Goal: Task Accomplishment & Management: Manage account settings

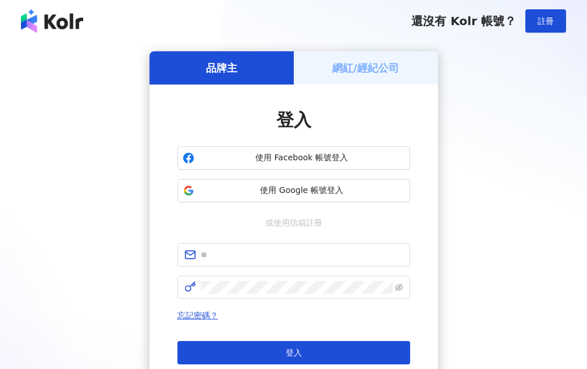
click at [331, 196] on span "使用 Google 帳號登入" at bounding box center [302, 191] width 206 height 12
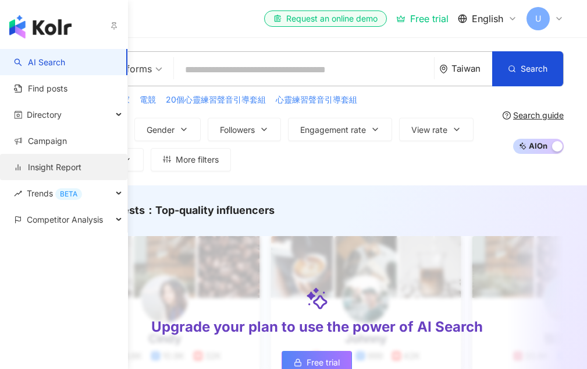
click at [80, 172] on link "Insight Report" at bounding box center [48, 167] width 68 height 12
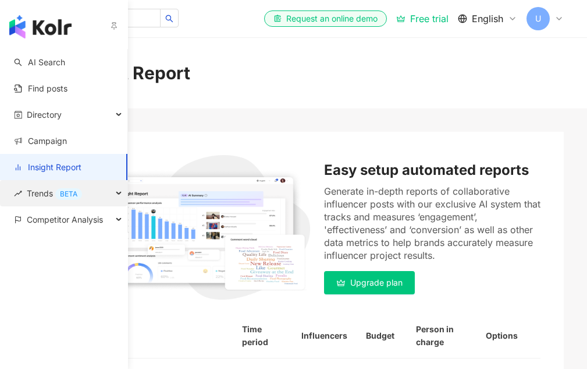
click at [79, 201] on span "Trends BETA" at bounding box center [54, 193] width 55 height 26
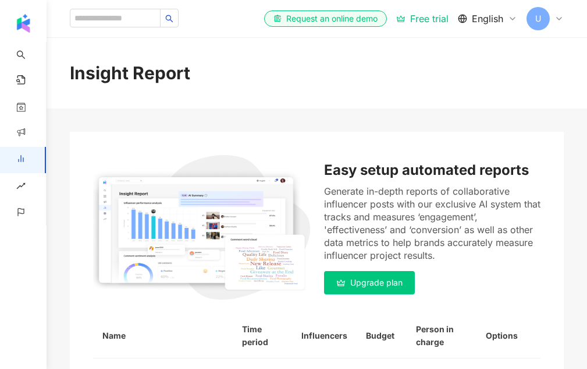
click at [541, 11] on span "U" at bounding box center [538, 18] width 23 height 23
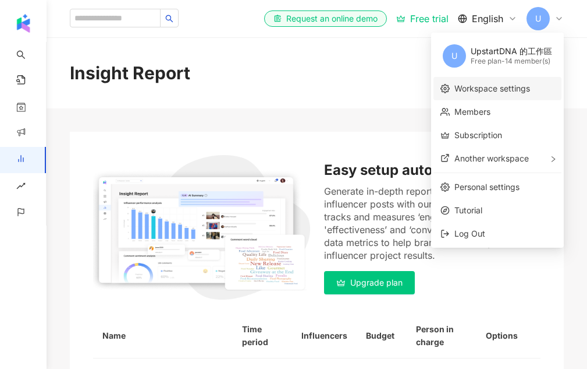
click at [503, 91] on link "Workspace settings" at bounding box center [493, 88] width 76 height 10
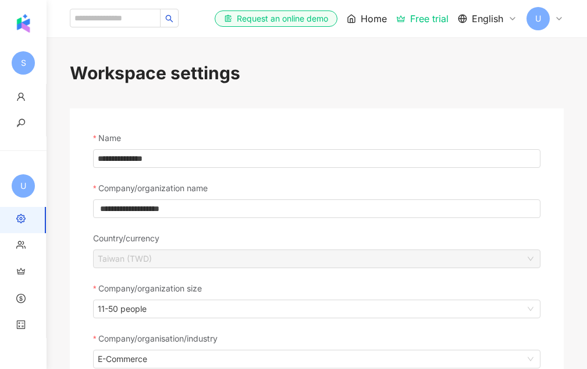
click at [534, 23] on span "U" at bounding box center [538, 18] width 23 height 23
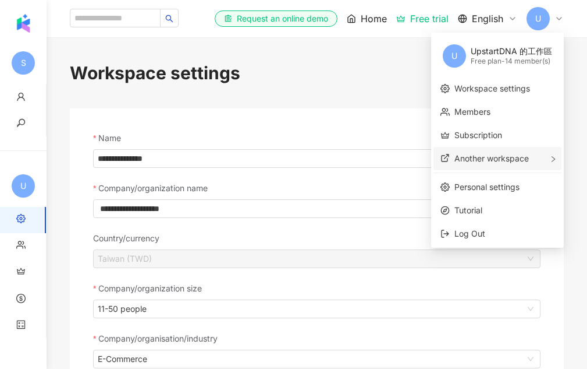
click at [483, 160] on span "Another workspace" at bounding box center [492, 158] width 75 height 10
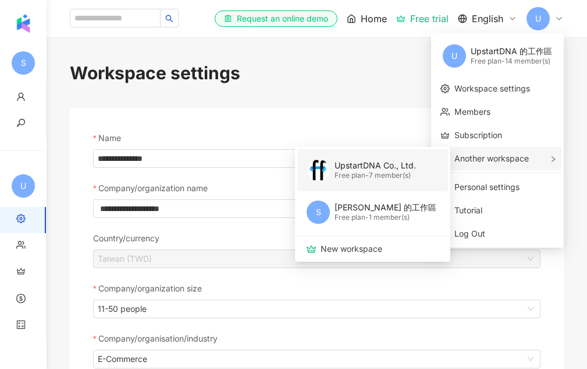
click at [378, 161] on div "UpstartDNA Co., Ltd." at bounding box center [376, 166] width 82 height 12
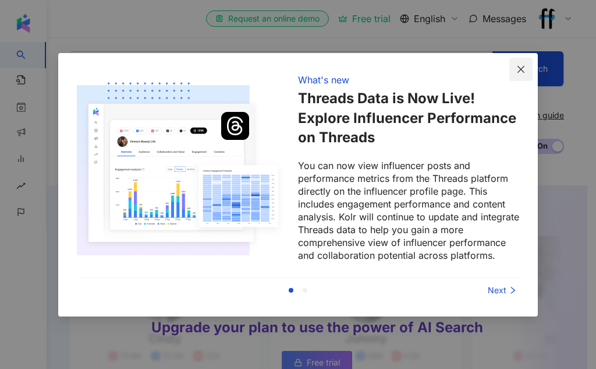
click at [518, 73] on icon "close" at bounding box center [520, 69] width 9 height 9
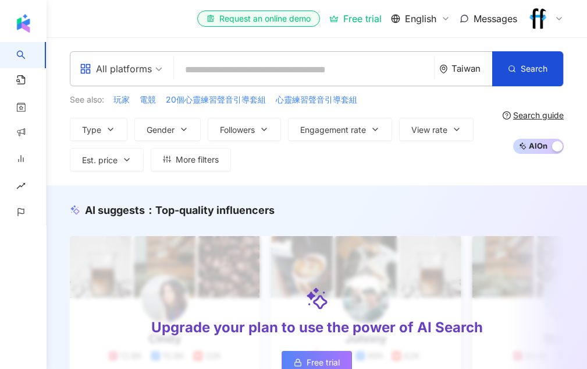
click at [547, 16] on img at bounding box center [538, 19] width 22 height 22
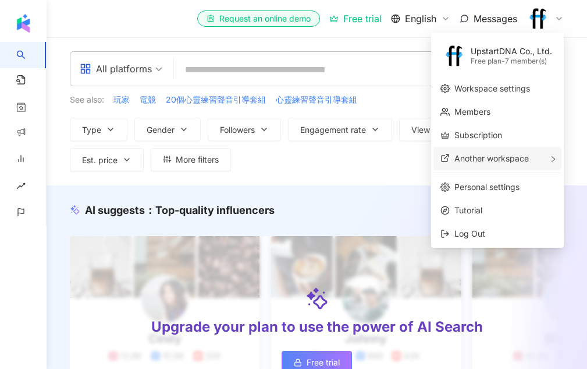
click at [509, 156] on span "Another workspace" at bounding box center [492, 158] width 75 height 10
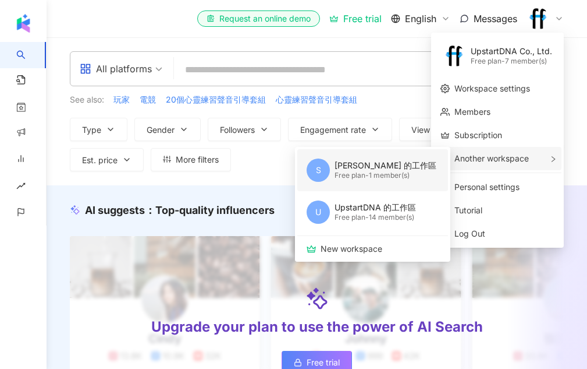
click at [385, 176] on div "Free plan - 1 member(s)" at bounding box center [386, 176] width 102 height 10
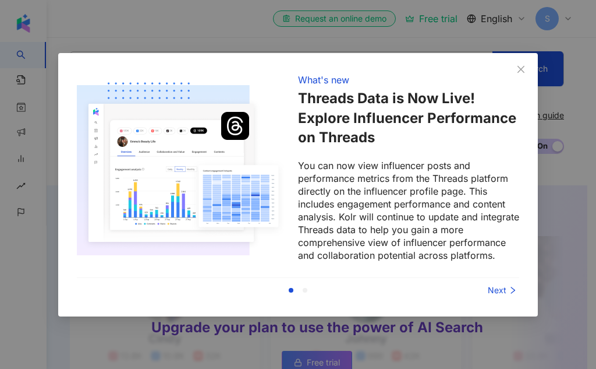
click at [495, 281] on div "Previous Next" at bounding box center [298, 290] width 442 height 24
click at [496, 282] on div "Previous Next" at bounding box center [298, 290] width 442 height 24
click at [501, 288] on div "Next" at bounding box center [475, 290] width 87 height 13
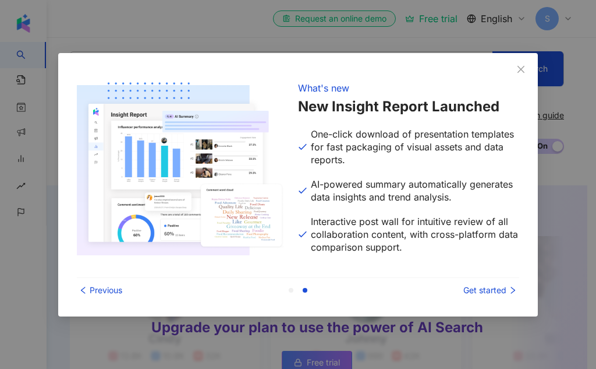
click at [504, 291] on div "Get started" at bounding box center [475, 290] width 87 height 13
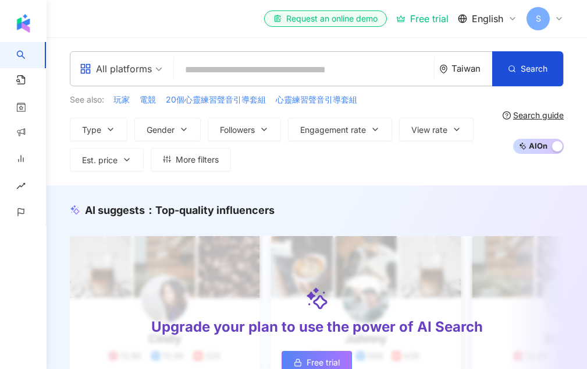
click at [552, 16] on div "S" at bounding box center [545, 18] width 37 height 23
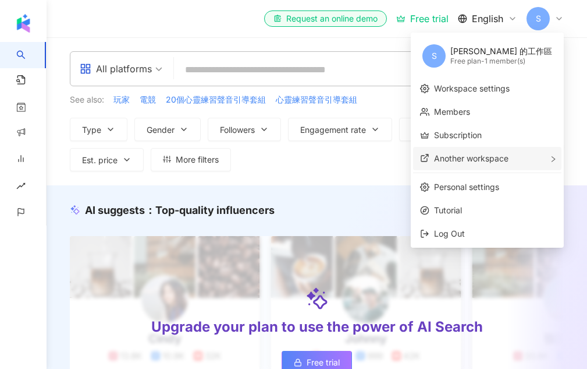
click at [497, 155] on span "Another workspace" at bounding box center [471, 158] width 75 height 10
